Goal: Transaction & Acquisition: Purchase product/service

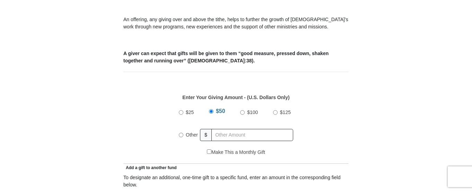
scroll to position [276, 0]
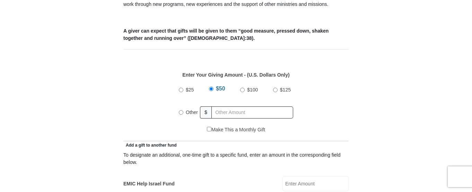
click at [181, 110] on input "Other" at bounding box center [181, 112] width 5 height 5
radio input "true"
click at [181, 109] on input "Other" at bounding box center [181, 111] width 5 height 5
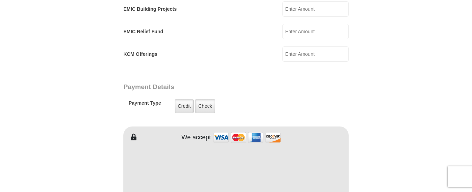
scroll to position [496, 0]
type input "40.00"
click at [182, 100] on label "Credit" at bounding box center [184, 106] width 19 height 14
click at [0, 0] on input "Credit" at bounding box center [0, 0] width 0 height 0
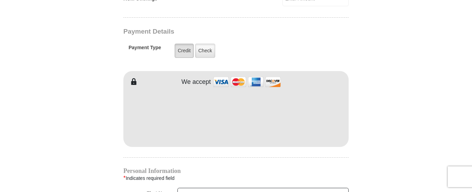
scroll to position [554, 0]
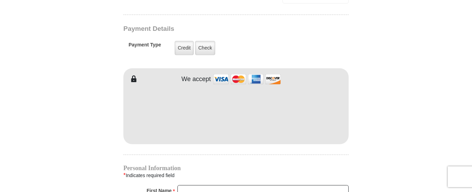
drag, startPoint x: 22, startPoint y: 190, endPoint x: 207, endPoint y: 100, distance: 205.3
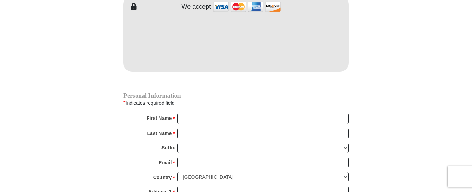
scroll to position [631, 0]
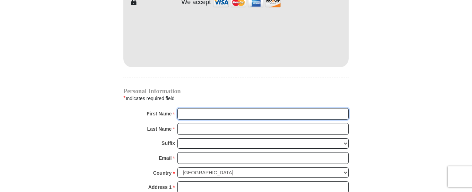
click at [180, 108] on input "First Name *" at bounding box center [263, 114] width 171 height 12
type input "[PERSON_NAME]"
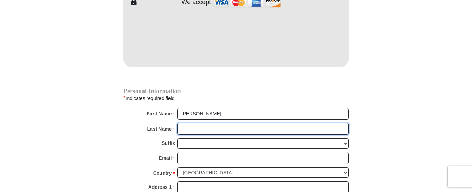
click at [182, 123] on input "Last Name *" at bounding box center [263, 129] width 171 height 12
type input "[PERSON_NAME]"
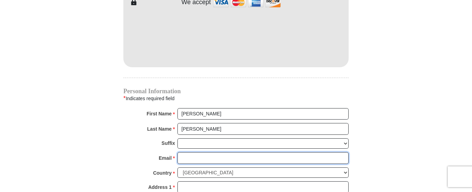
click at [181, 152] on input "Email *" at bounding box center [263, 158] width 171 height 12
type input "[EMAIL_ADDRESS][DOMAIN_NAME]"
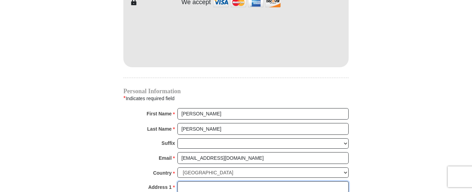
type input "[STREET_ADDRESS][PERSON_NAME]"
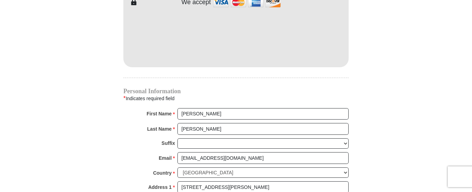
type input "Lakewood"
select select "CO"
type input "80226"
type input "3037252230"
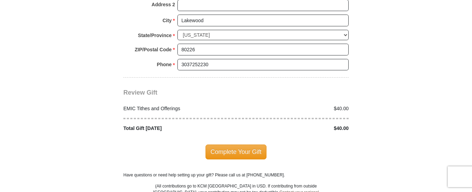
scroll to position [834, 0]
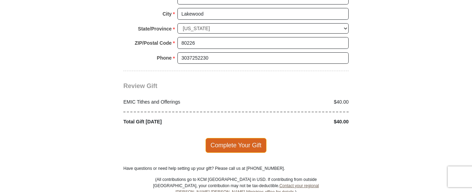
click at [235, 139] on span "Complete Your Gift" at bounding box center [236, 145] width 61 height 15
